Goal: Task Accomplishment & Management: Manage account settings

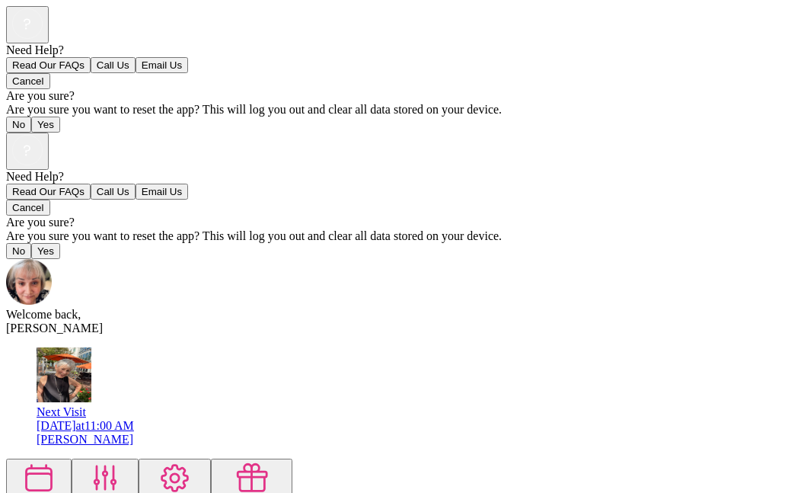
click at [51, 259] on div "Welcome back, [PERSON_NAME]" at bounding box center [402, 297] width 792 height 76
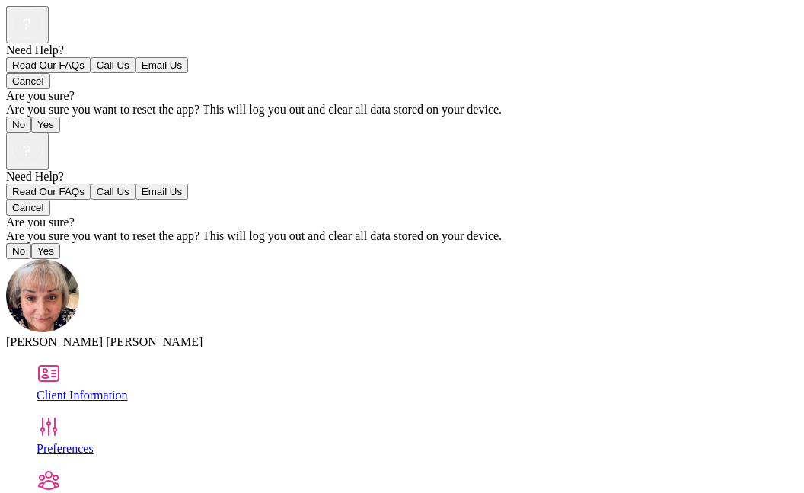
scroll to position [118, 0]
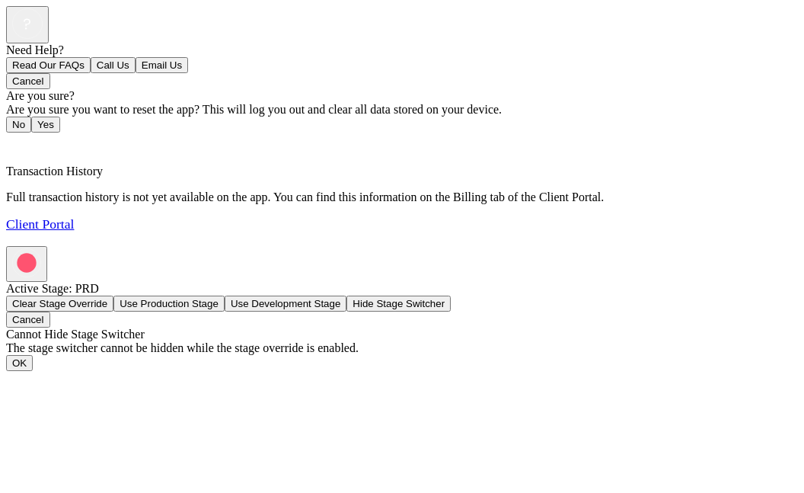
click at [74, 229] on link "Client Portal" at bounding box center [40, 223] width 68 height 15
